Goal: Transaction & Acquisition: Purchase product/service

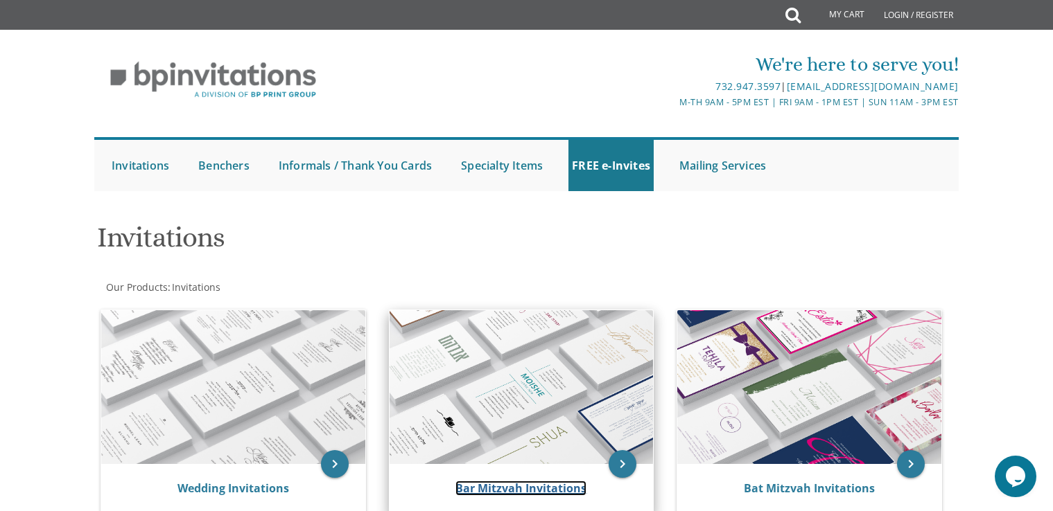
click at [518, 495] on link "Bar Mitzvah Invitations" at bounding box center [520, 488] width 131 height 15
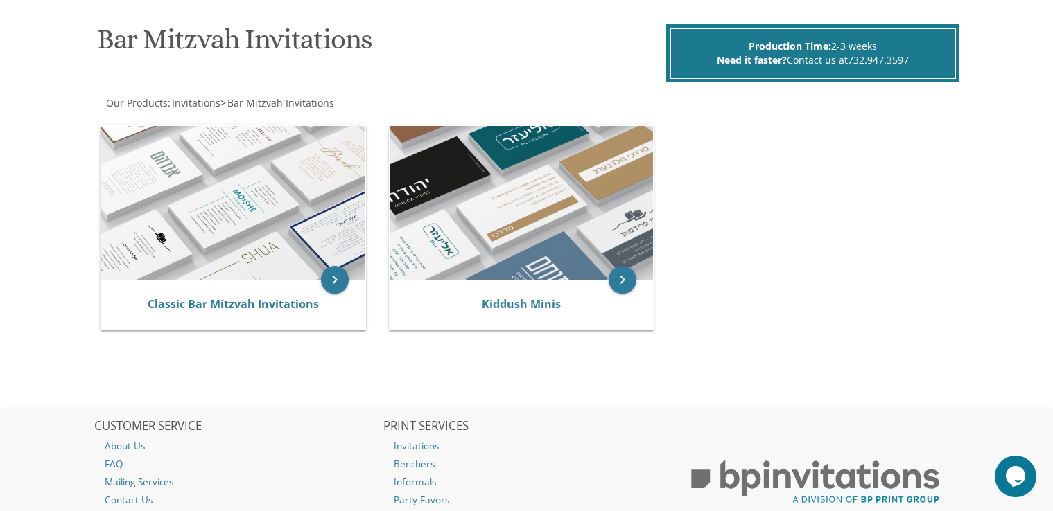
scroll to position [212, 0]
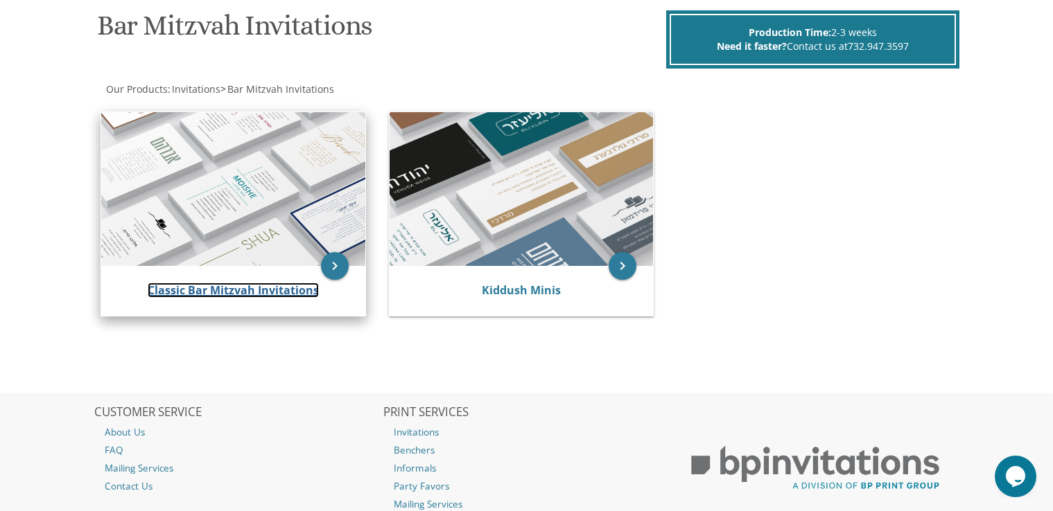
click at [267, 288] on link "Classic Bar Mitzvah Invitations" at bounding box center [233, 290] width 171 height 15
click at [271, 288] on link "Classic Bar Mitzvah Invitations" at bounding box center [233, 290] width 171 height 15
click at [288, 289] on link "Classic Bar Mitzvah Invitations" at bounding box center [233, 290] width 171 height 15
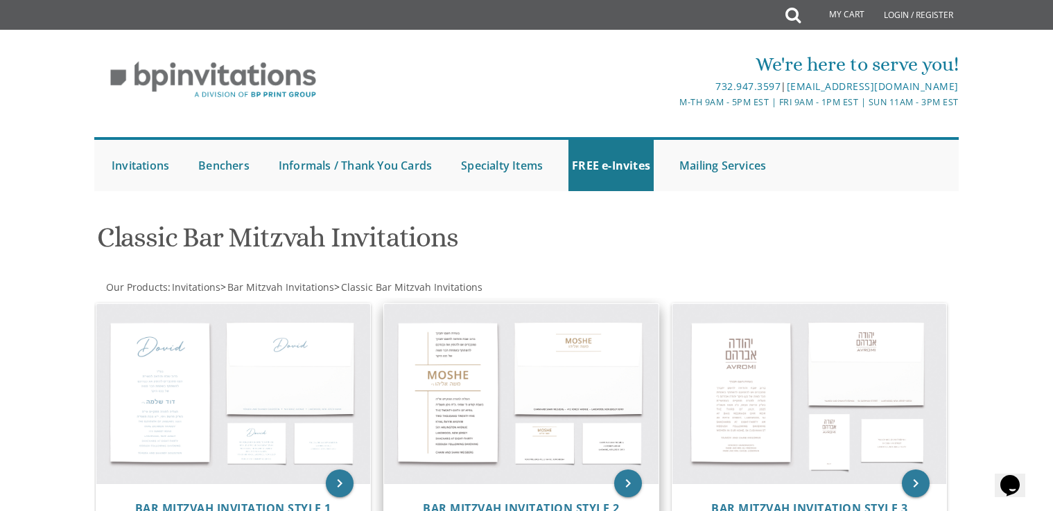
click at [544, 446] on img at bounding box center [521, 394] width 274 height 180
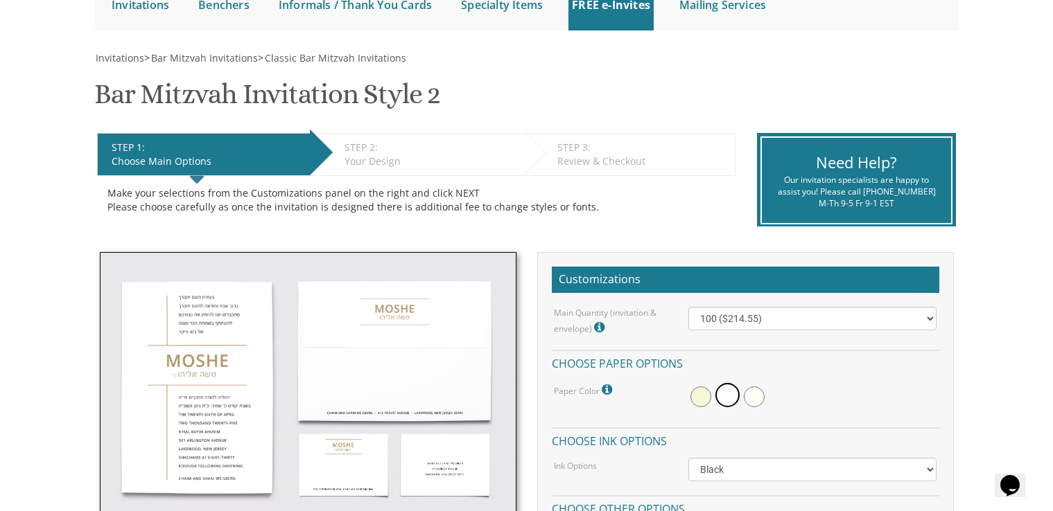
scroll to position [186, 0]
